Goal: Register for event/course

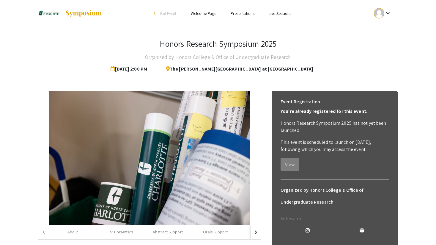
click at [411, 4] on div "Skip navigation arrow_back_ios Exit Event Welcome Page Presentations Live Sessi…" at bounding box center [218, 13] width 436 height 27
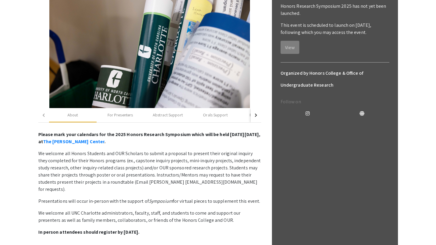
scroll to position [127, 0]
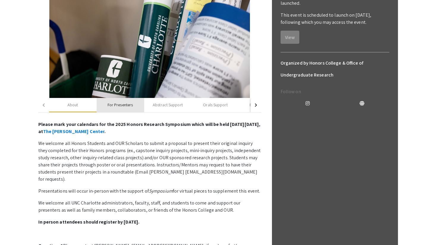
click at [129, 103] on div "For Presenters" at bounding box center [120, 105] width 25 height 6
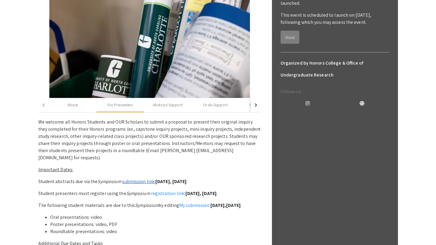
click at [150, 178] on link "submission link" at bounding box center [138, 181] width 32 height 6
